Goal: Information Seeking & Learning: Check status

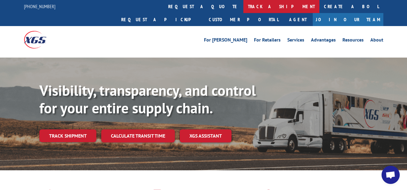
click at [243, 7] on link "track a shipment" at bounding box center [281, 6] width 76 height 13
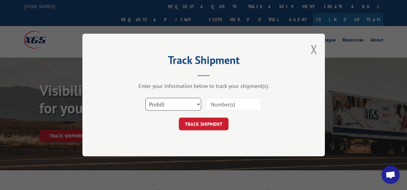
click at [198, 104] on select "Select category... Probill BOL PO" at bounding box center [174, 104] width 56 height 13
select select "bol"
click at [146, 98] on select "Select category... Probill BOL PO" at bounding box center [174, 104] width 56 height 13
click at [213, 103] on input at bounding box center [234, 104] width 56 height 13
type input "255610"
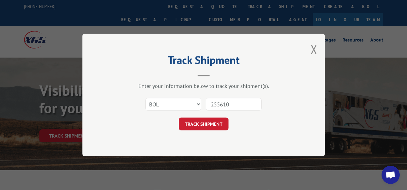
click button "TRACK SHIPMENT" at bounding box center [204, 124] width 50 height 13
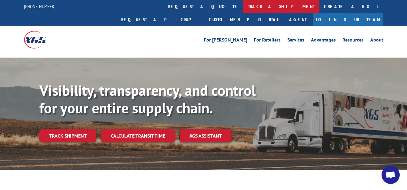
click at [243, 7] on link "track a shipment" at bounding box center [281, 6] width 76 height 13
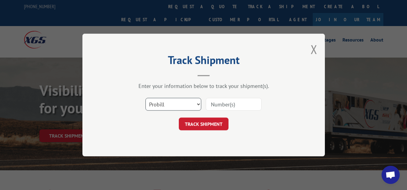
click at [198, 105] on select "Select category... Probill BOL PO" at bounding box center [174, 104] width 56 height 13
select select "bol"
click at [146, 98] on select "Select category... Probill BOL PO" at bounding box center [174, 104] width 56 height 13
click at [217, 103] on input at bounding box center [234, 104] width 56 height 13
type input "6015394"
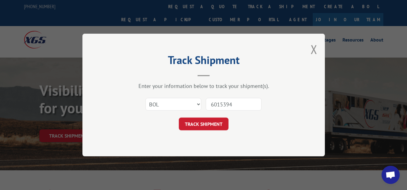
click button "TRACK SHIPMENT" at bounding box center [204, 124] width 50 height 13
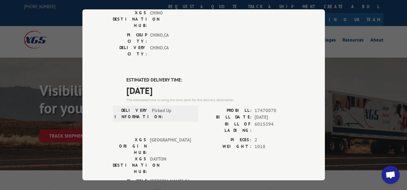
scroll to position [112, 0]
